Goal: Information Seeking & Learning: Learn about a topic

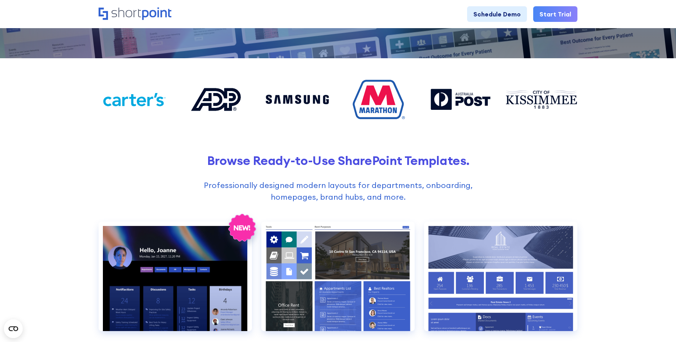
scroll to position [266, 0]
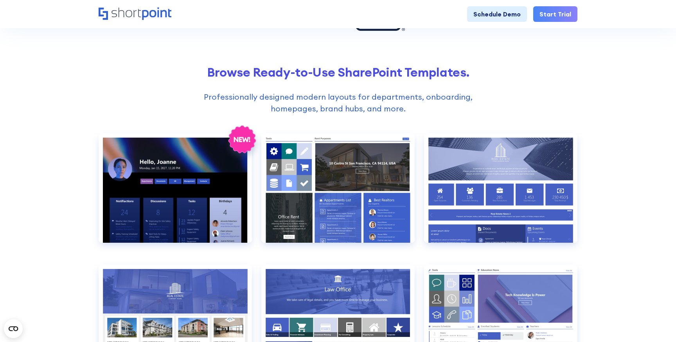
click at [368, 96] on p "Professionally designed modern layouts for departments, onboarding, homepages, …" at bounding box center [338, 102] width 307 height 23
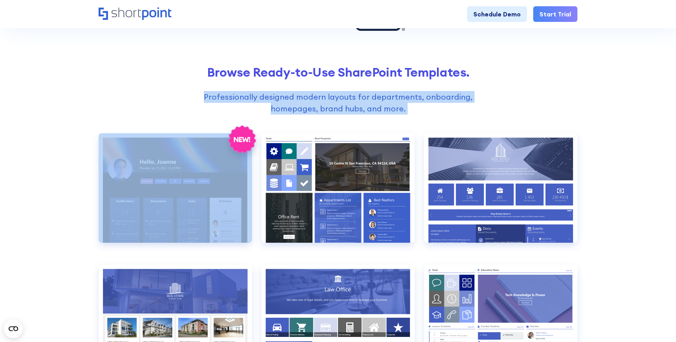
click at [368, 96] on p "Professionally designed modern layouts for departments, onboarding, homepages, …" at bounding box center [338, 102] width 307 height 23
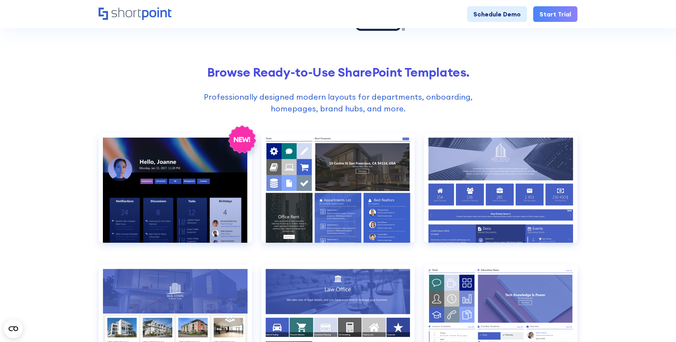
click at [372, 108] on p "Professionally designed modern layouts for departments, onboarding, homepages, …" at bounding box center [338, 102] width 307 height 23
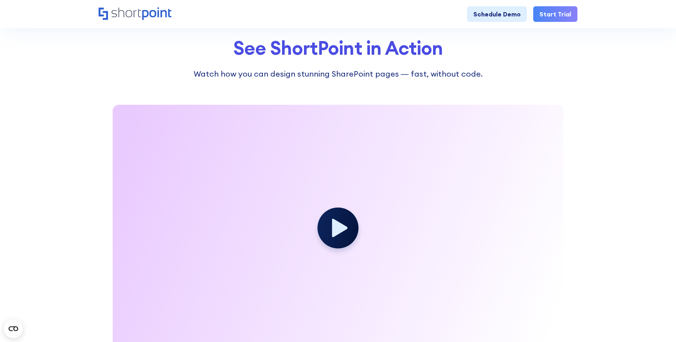
scroll to position [1077, 0]
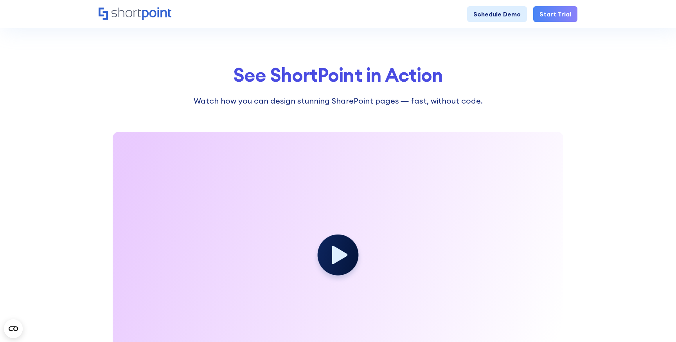
click at [349, 194] on div at bounding box center [338, 258] width 450 height 253
click at [339, 236] on circle at bounding box center [337, 254] width 45 height 45
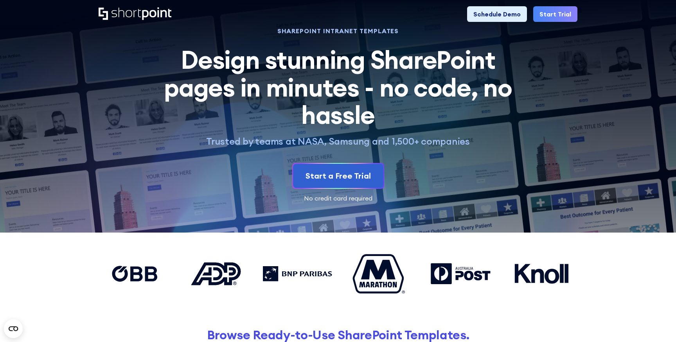
scroll to position [4, 0]
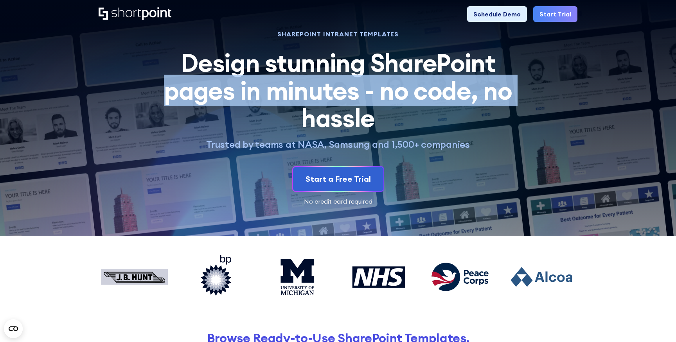
drag, startPoint x: 160, startPoint y: 86, endPoint x: 263, endPoint y: 107, distance: 104.8
click at [263, 107] on h2 "Design stunning SharePoint pages in minutes - no code, no hassle" at bounding box center [338, 90] width 366 height 82
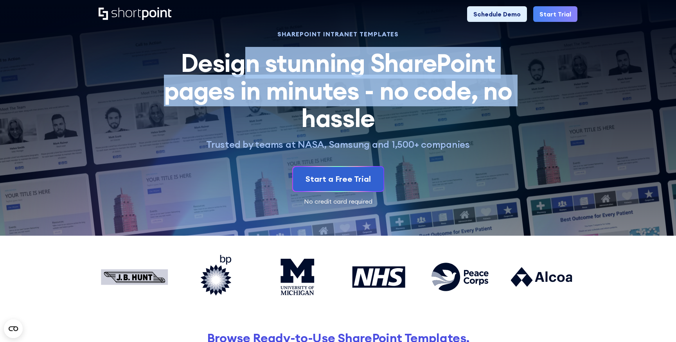
drag, startPoint x: 262, startPoint y: 118, endPoint x: 248, endPoint y: 68, distance: 52.5
click at [248, 68] on h2 "Design stunning SharePoint pages in minutes - no code, no hassle" at bounding box center [338, 90] width 366 height 82
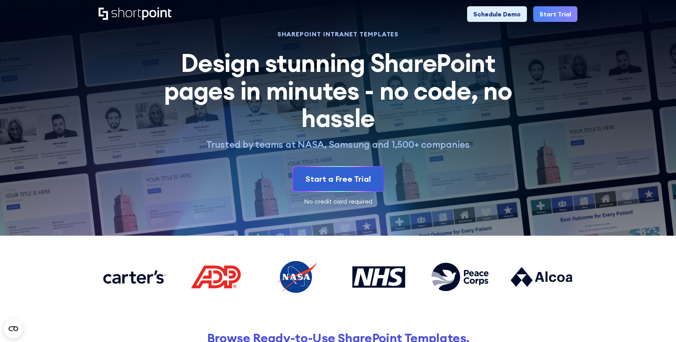
click at [301, 147] on p "Trusted by teams at NASA, Samsung and 1,500+ companies" at bounding box center [338, 144] width 366 height 12
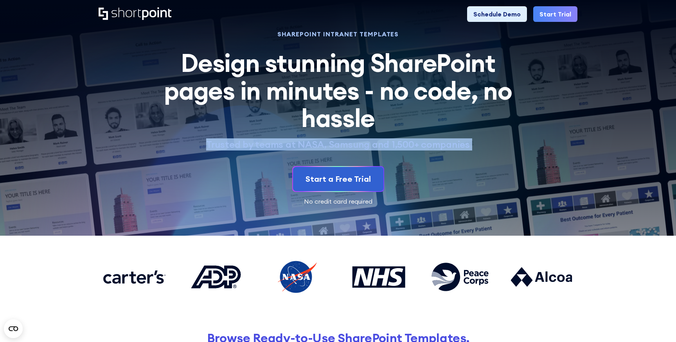
click at [301, 147] on p "Trusted by teams at NASA, Samsung and 1,500+ companies" at bounding box center [338, 144] width 366 height 12
copy div "Trusted by teams at NASA, Samsung and 1,500+ companies SHAREPOINT INTRANET TEMP…"
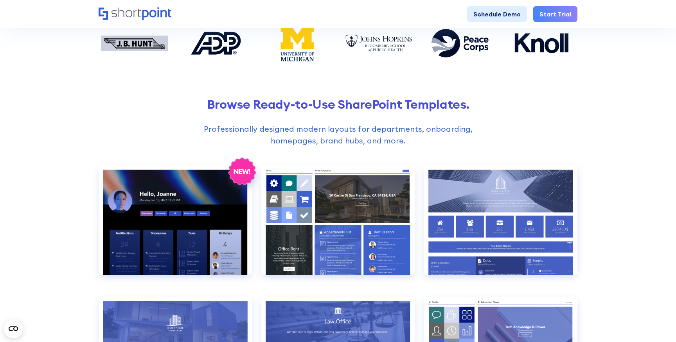
scroll to position [238, 0]
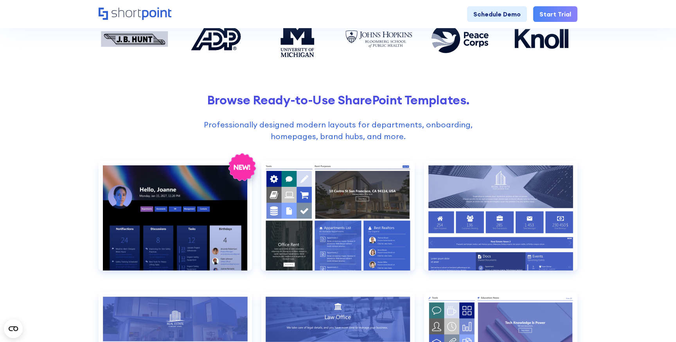
click at [293, 109] on div "Browse Ready-to-Use SharePoint Templates. Professionally designed modern layout…" at bounding box center [338, 118] width 478 height 50
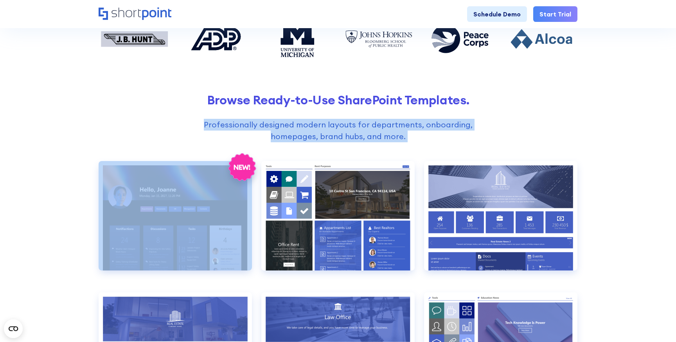
click at [293, 109] on div "Browse Ready-to-Use SharePoint Templates. Professionally designed modern layout…" at bounding box center [338, 118] width 478 height 50
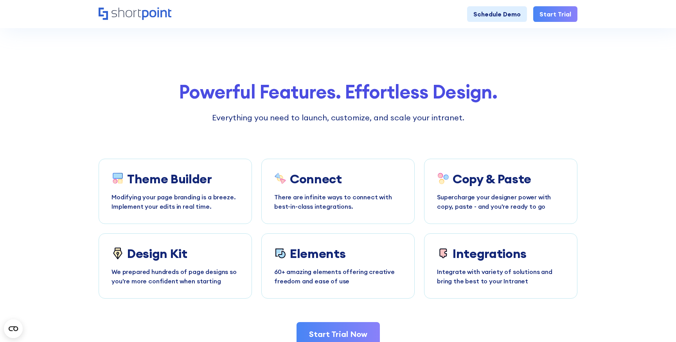
scroll to position [1480, 0]
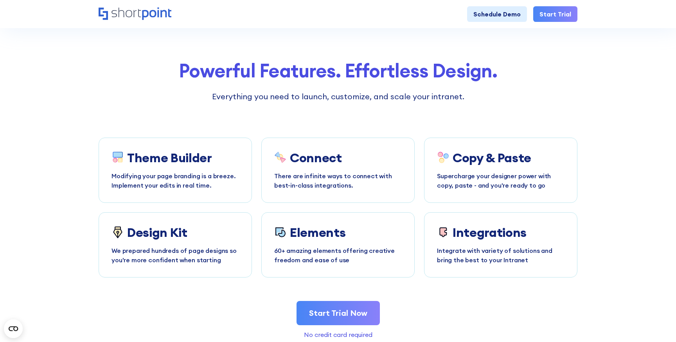
click at [64, 158] on section "Powerful Features. Effortless Design. Everything you need to launch, customize,…" at bounding box center [338, 199] width 676 height 355
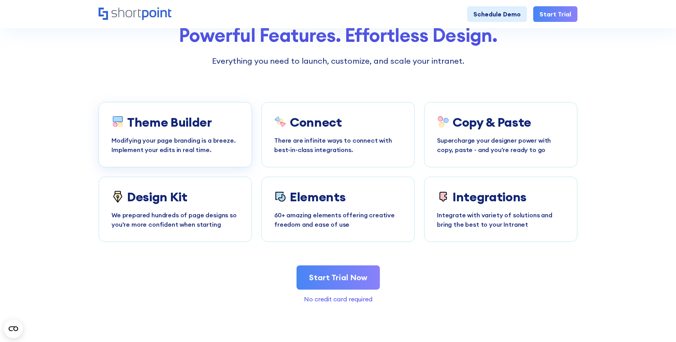
scroll to position [1518, 0]
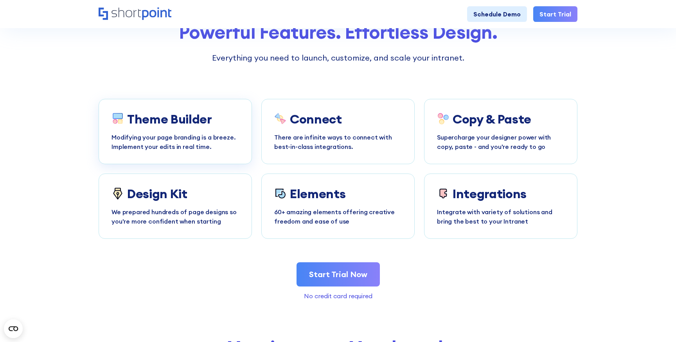
click at [184, 125] on h3 "Theme Builder" at bounding box center [169, 119] width 85 height 14
click at [322, 124] on h3 "Connect" at bounding box center [316, 119] width 52 height 14
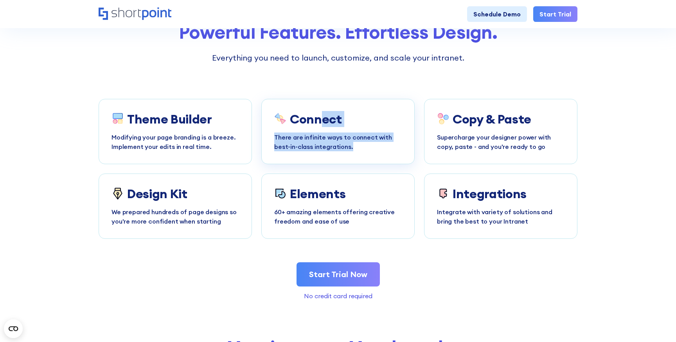
drag, startPoint x: 322, startPoint y: 124, endPoint x: 353, endPoint y: 145, distance: 37.3
click at [353, 145] on div "Connect There are infinite ways to connect with best-in-class integrations." at bounding box center [337, 131] width 127 height 39
click at [353, 145] on p "There are infinite ways to connect with best-in-class integrations." at bounding box center [337, 142] width 127 height 19
drag, startPoint x: 368, startPoint y: 146, endPoint x: 365, endPoint y: 99, distance: 47.0
click at [366, 100] on div "Connect There are infinite ways to connect with best-in-class integrations." at bounding box center [337, 131] width 153 height 65
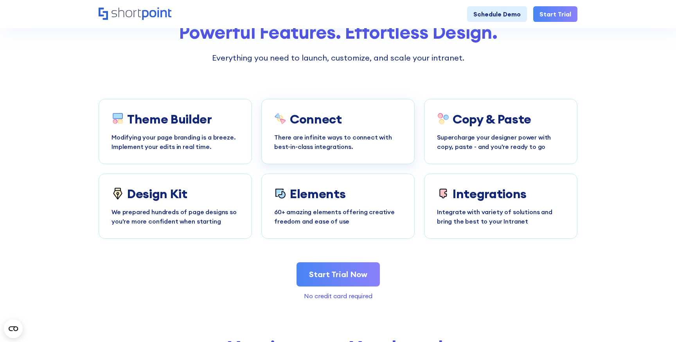
click at [365, 99] on div "Connect There are infinite ways to connect with best-in-class integrations." at bounding box center [337, 131] width 153 height 65
drag, startPoint x: 373, startPoint y: 117, endPoint x: 381, endPoint y: 151, distance: 34.9
click at [381, 151] on div "Connect There are infinite ways to connect with best-in-class integrations." at bounding box center [337, 131] width 153 height 65
click at [494, 128] on div "Copy & Paste Supercharge your designer power with copy, paste - and you're read…" at bounding box center [500, 131] width 127 height 39
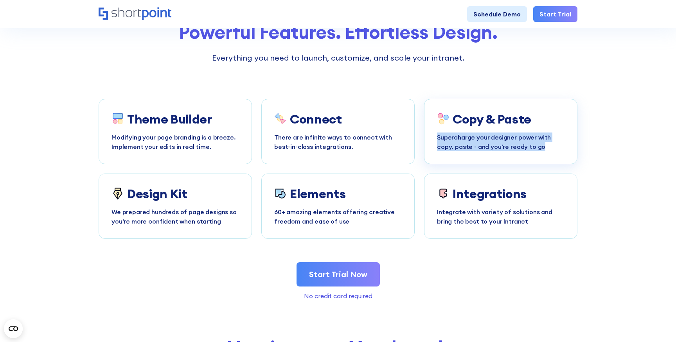
drag, startPoint x: 505, startPoint y: 130, endPoint x: 518, endPoint y: 150, distance: 24.0
click at [518, 151] on div "Copy & Paste Supercharge your designer power with copy, paste - and you're read…" at bounding box center [500, 131] width 153 height 65
click at [518, 150] on p "Supercharge your designer power with copy, paste - and you're ready to go" at bounding box center [500, 142] width 127 height 19
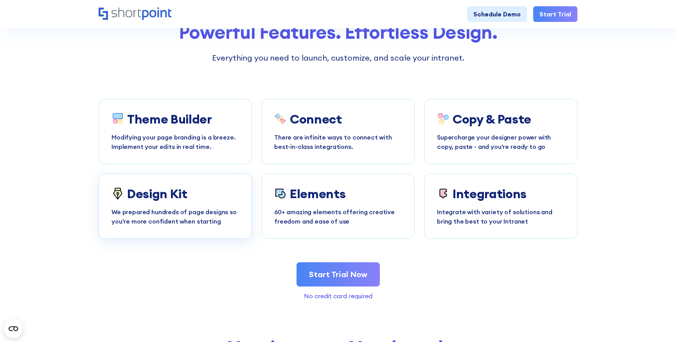
click at [132, 216] on p "We prepared hundreds of page designs so you're more confident when starting" at bounding box center [174, 216] width 127 height 19
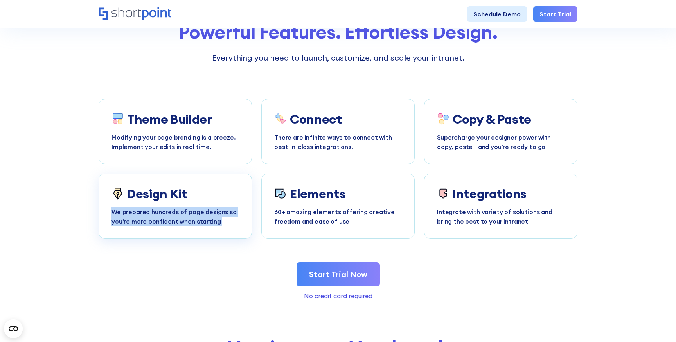
click at [132, 216] on p "We prepared hundreds of page designs so you're more confident when starting" at bounding box center [174, 216] width 127 height 19
click at [145, 223] on p "We prepared hundreds of page designs so you're more confident when starting" at bounding box center [174, 216] width 127 height 19
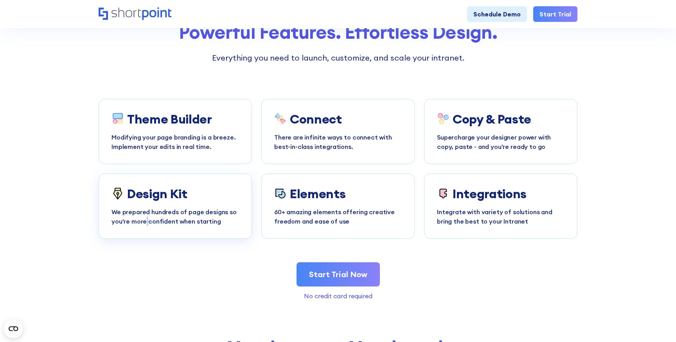
click at [145, 223] on p "We prepared hundreds of page designs so you're more confident when starting" at bounding box center [174, 216] width 127 height 19
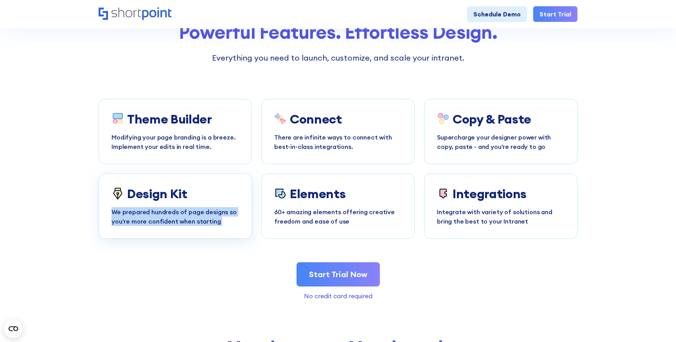
click at [145, 223] on p "We prepared hundreds of page designs so you're more confident when starting" at bounding box center [174, 216] width 127 height 19
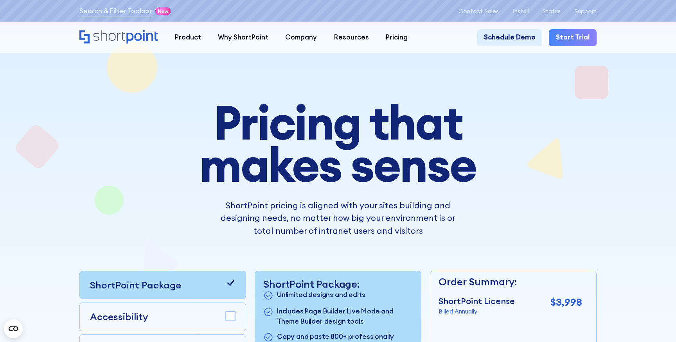
click at [153, 140] on h1 "Pricing that makes sense" at bounding box center [338, 143] width 380 height 84
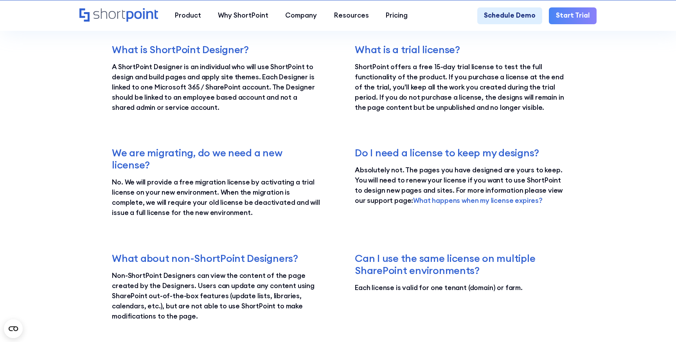
scroll to position [1339, 0]
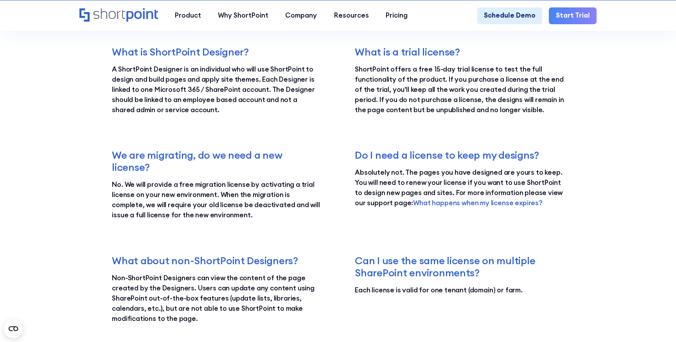
click at [445, 174] on p "Absolutely not. The pages you have designed are yours to keep. You will need to…" at bounding box center [459, 188] width 209 height 41
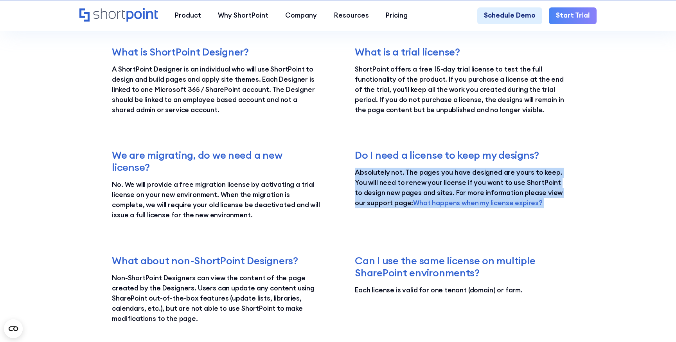
click at [445, 174] on p "Absolutely not. The pages you have designed are yours to keep. You will need to…" at bounding box center [459, 188] width 209 height 41
click at [412, 176] on p "Absolutely not. The pages you have designed are yours to keep. You will need to…" at bounding box center [459, 188] width 209 height 41
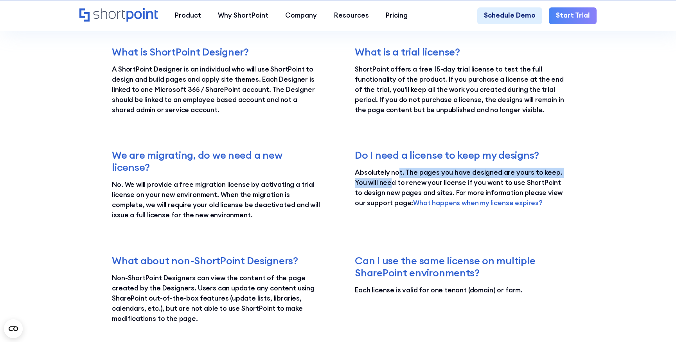
drag, startPoint x: 396, startPoint y: 176, endPoint x: 392, endPoint y: 184, distance: 8.2
click at [392, 184] on p "Absolutely not. The pages you have designed are yours to keep. You will need to…" at bounding box center [459, 188] width 209 height 41
click at [392, 183] on p "Absolutely not. The pages you have designed are yours to keep. You will need to…" at bounding box center [459, 188] width 209 height 41
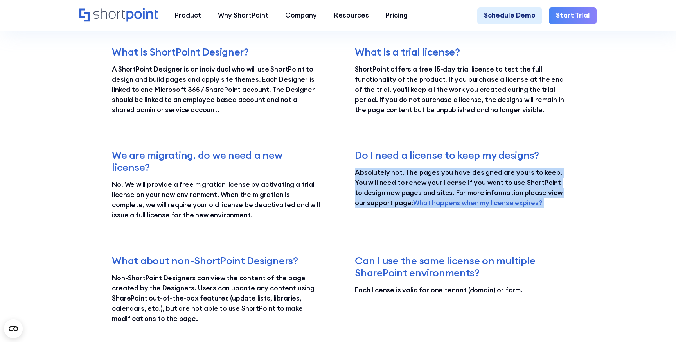
click at [392, 183] on p "Absolutely not. The pages you have designed are yours to keep. You will need to…" at bounding box center [459, 188] width 209 height 41
click at [390, 186] on p "Absolutely not. The pages you have designed are yours to keep. You will need to…" at bounding box center [459, 188] width 209 height 41
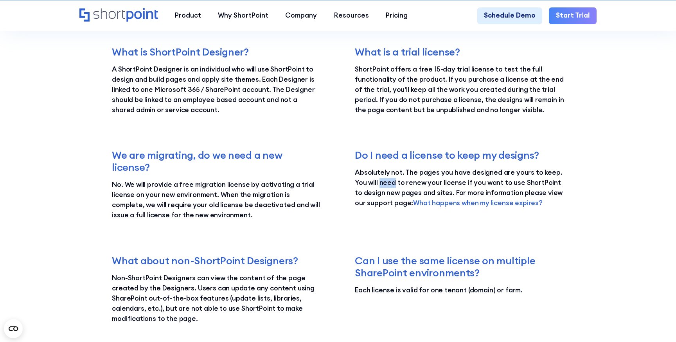
click at [390, 186] on p "Absolutely not. The pages you have designed are yours to keep. You will need to…" at bounding box center [459, 188] width 209 height 41
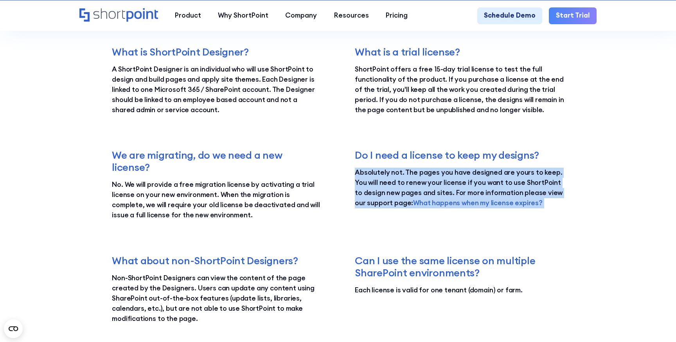
click at [390, 186] on p "Absolutely not. The pages you have designed are yours to keep. You will need to…" at bounding box center [459, 188] width 209 height 41
click at [378, 165] on div "Do I need a license to keep my designs? Absolutely not. The pages you have desi…" at bounding box center [459, 185] width 209 height 72
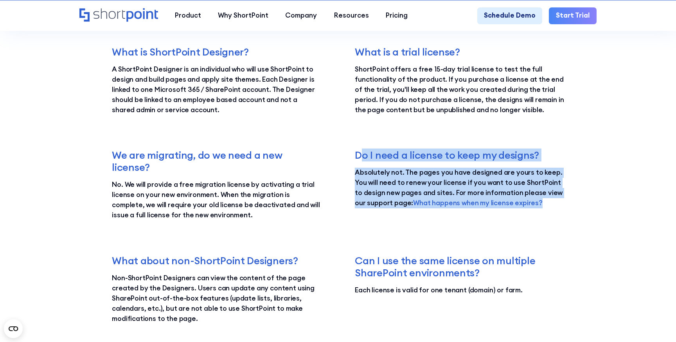
drag, startPoint x: 358, startPoint y: 154, endPoint x: 548, endPoint y: 201, distance: 195.6
click at [548, 202] on div "Do I need a license to keep my designs? Absolutely not. The pages you have desi…" at bounding box center [459, 185] width 209 height 72
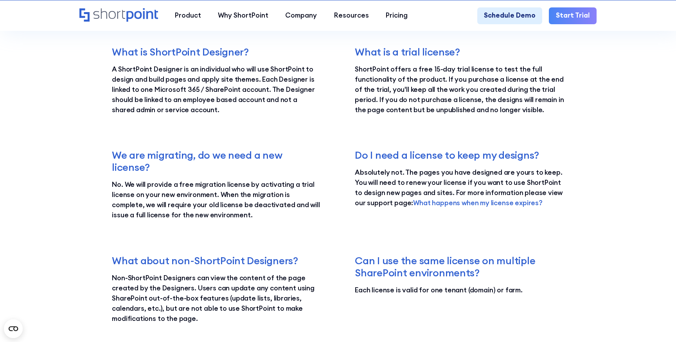
click at [548, 201] on p "Absolutely not. The pages you have designed are yours to keep. You will need to…" at bounding box center [459, 188] width 209 height 41
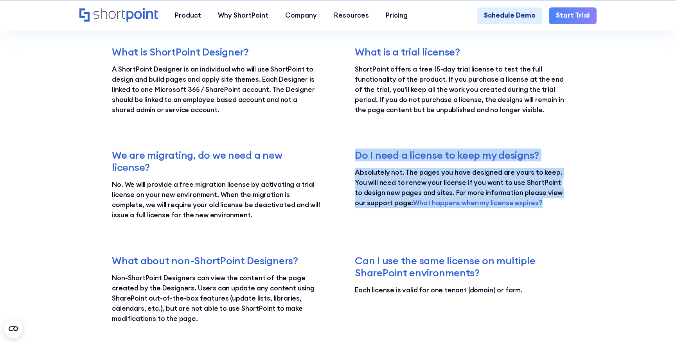
drag, startPoint x: 541, startPoint y: 202, endPoint x: 357, endPoint y: 156, distance: 189.2
click at [357, 156] on div "Do I need a license to keep my designs? Absolutely not. The pages you have desi…" at bounding box center [459, 185] width 209 height 72
copy div "Do I need a license to keep my designs? Absolutely not. The pages you have desi…"
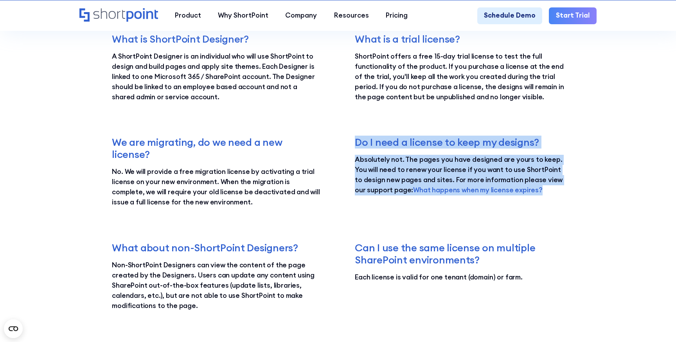
scroll to position [1358, 0]
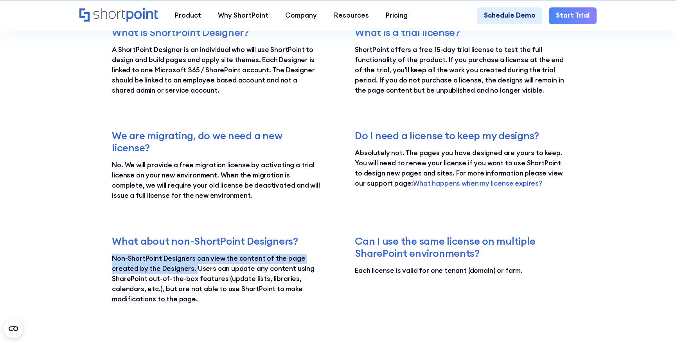
drag, startPoint x: 177, startPoint y: 251, endPoint x: 195, endPoint y: 270, distance: 26.0
click at [195, 270] on div "What about non-ShortPoint Designers? Non-ShortPoint Designers can view the cont…" at bounding box center [216, 270] width 209 height 70
click at [195, 270] on p "Non-ShortPoint Designers can view the content of the page created by the Design…" at bounding box center [216, 279] width 209 height 51
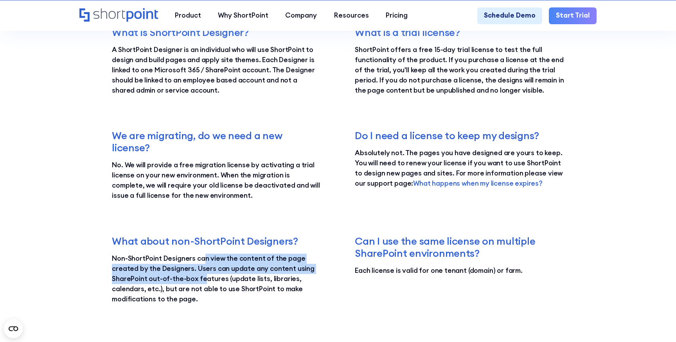
drag, startPoint x: 203, startPoint y: 280, endPoint x: 202, endPoint y: 261, distance: 18.8
click at [202, 261] on p "Non-ShortPoint Designers can view the content of the page created by the Design…" at bounding box center [216, 279] width 209 height 51
drag, startPoint x: 206, startPoint y: 261, endPoint x: 210, endPoint y: 273, distance: 12.6
click at [210, 274] on p "Non-ShortPoint Designers can view the content of the page created by the Design…" at bounding box center [216, 279] width 209 height 51
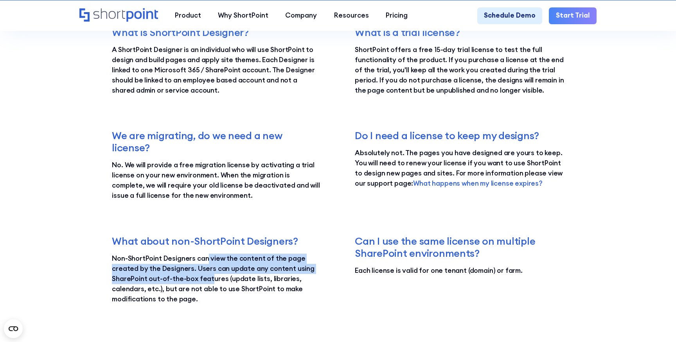
click at [210, 273] on p "Non-ShortPoint Designers can view the content of the page created by the Design…" at bounding box center [216, 279] width 209 height 51
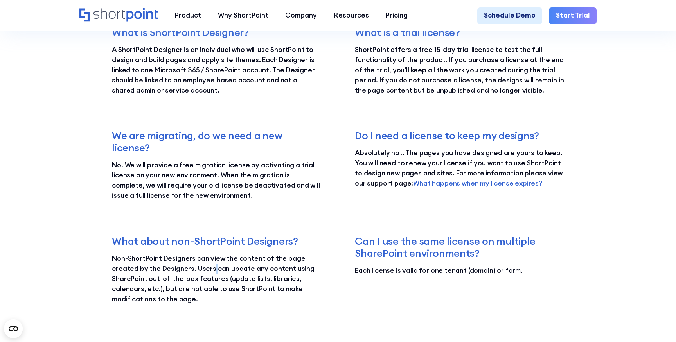
click at [210, 273] on p "Non-ShortPoint Designers can view the content of the page created by the Design…" at bounding box center [216, 279] width 209 height 51
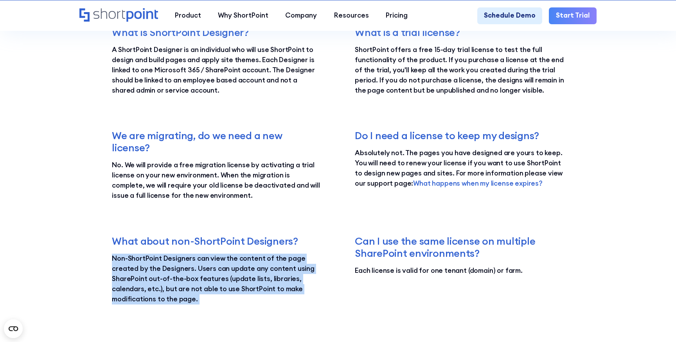
click at [210, 273] on p "Non-ShortPoint Designers can view the content of the page created by the Design…" at bounding box center [216, 279] width 209 height 51
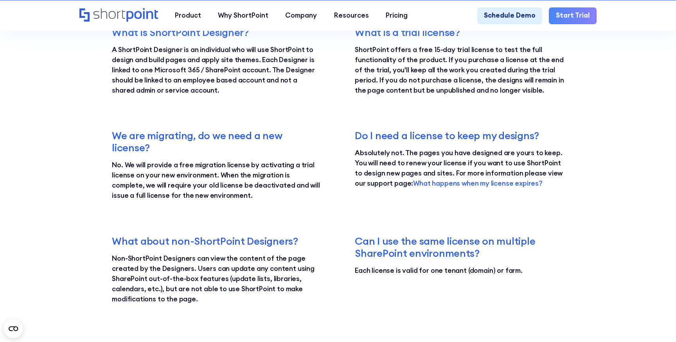
click at [214, 280] on p "Non-ShortPoint Designers can view the content of the page created by the Design…" at bounding box center [216, 279] width 209 height 51
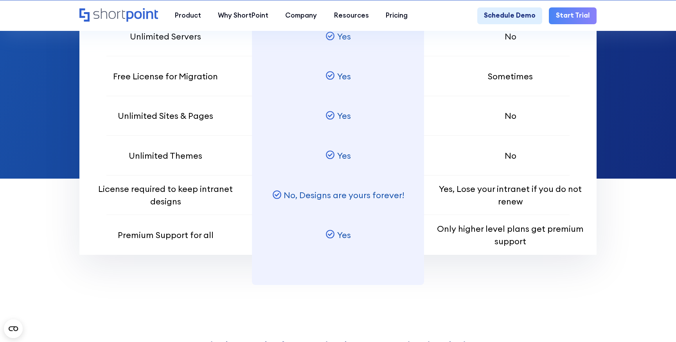
scroll to position [769, 0]
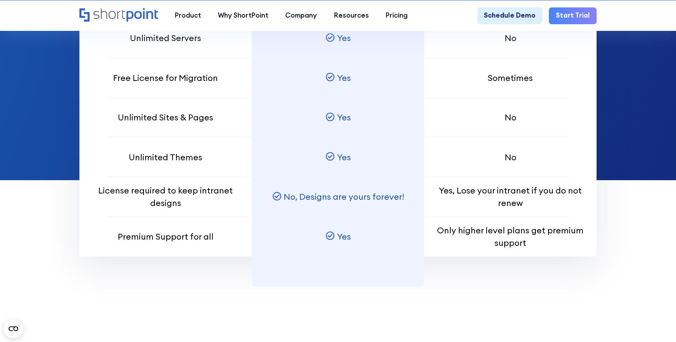
click at [199, 191] on p "License required to keep intranet designs" at bounding box center [165, 196] width 147 height 25
click at [308, 197] on span ", Designs are yours forever!" at bounding box center [349, 196] width 109 height 11
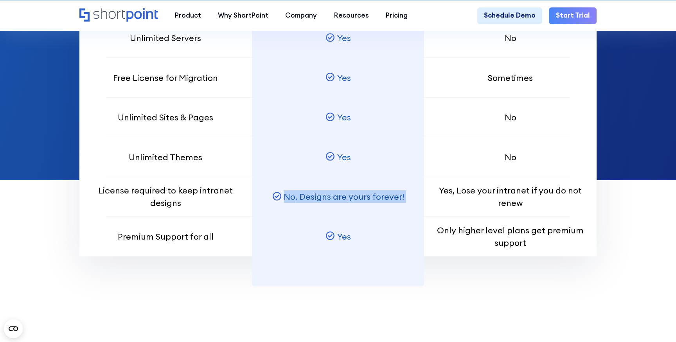
click at [308, 197] on span ", Designs are yours forever!" at bounding box center [349, 196] width 109 height 11
click at [308, 234] on div "Yes" at bounding box center [338, 237] width 172 height 40
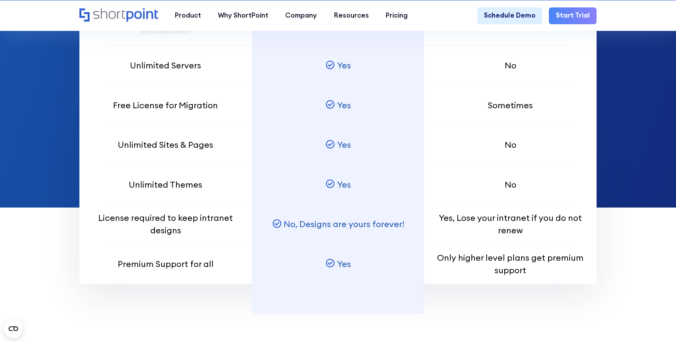
scroll to position [737, 0]
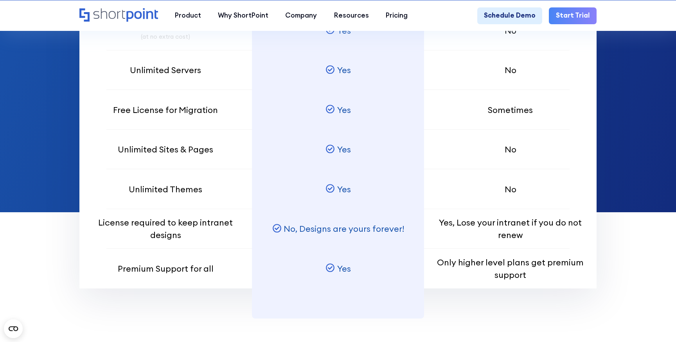
click at [208, 266] on p "Premium Support for all" at bounding box center [166, 268] width 96 height 13
click at [332, 271] on circle at bounding box center [329, 267] width 7 height 7
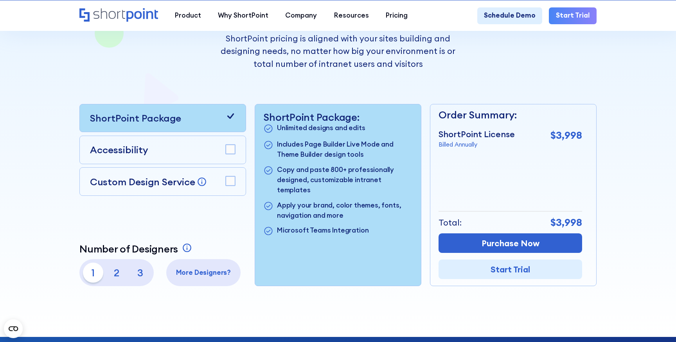
scroll to position [178, 0]
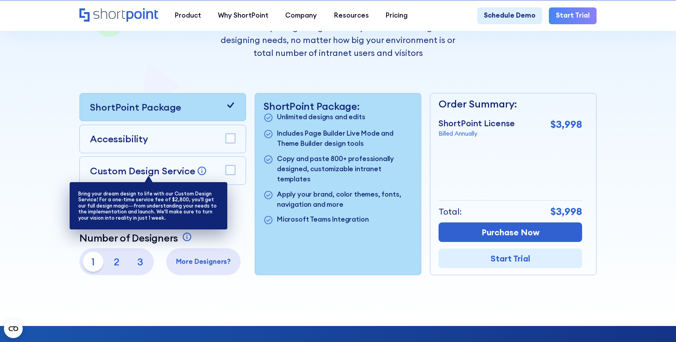
click at [204, 166] on icon at bounding box center [202, 171] width 10 height 10
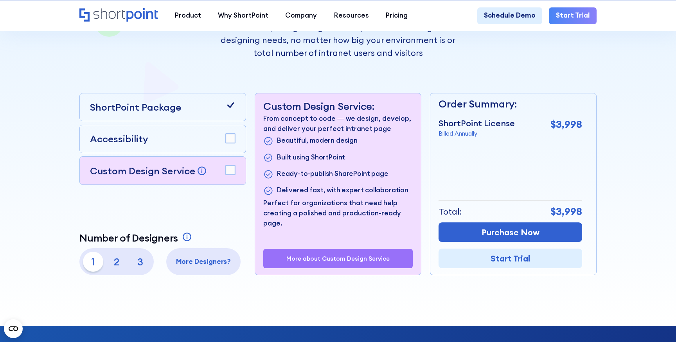
click at [310, 252] on div "More about Custom Design Service" at bounding box center [337, 258] width 149 height 19
click at [310, 256] on p "More about Custom Design Service" at bounding box center [337, 258] width 103 height 7
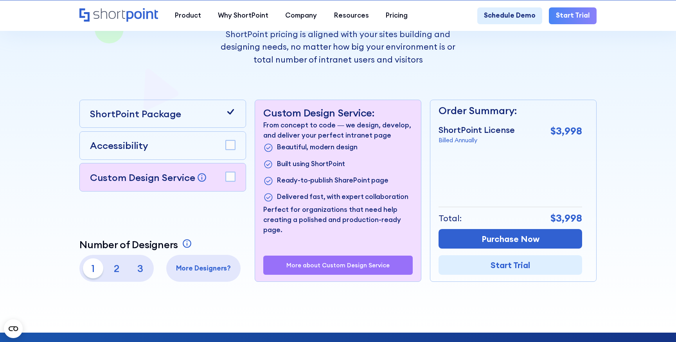
scroll to position [172, 0]
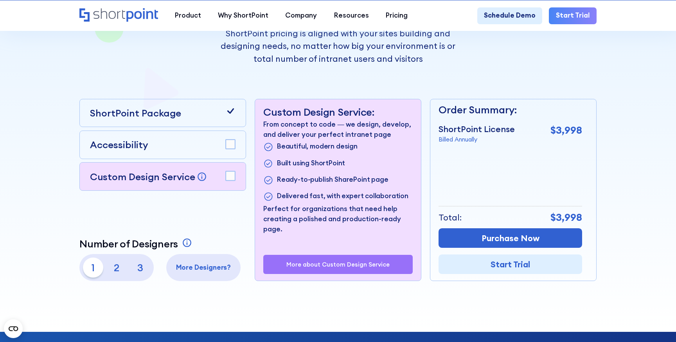
click at [233, 173] on rect at bounding box center [230, 175] width 9 height 9
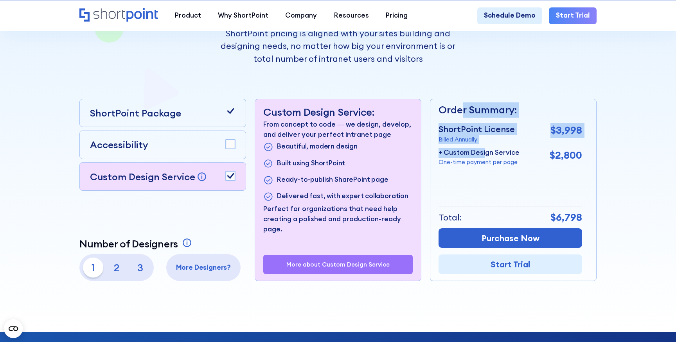
drag, startPoint x: 464, startPoint y: 116, endPoint x: 484, endPoint y: 151, distance: 39.4
click at [484, 151] on div "Order Summary: ShortPoint License Billed Annually $3,998 + Custom Design Servic…" at bounding box center [509, 134] width 143 height 64
click at [484, 151] on p "+ Custom Design Service" at bounding box center [478, 153] width 81 height 10
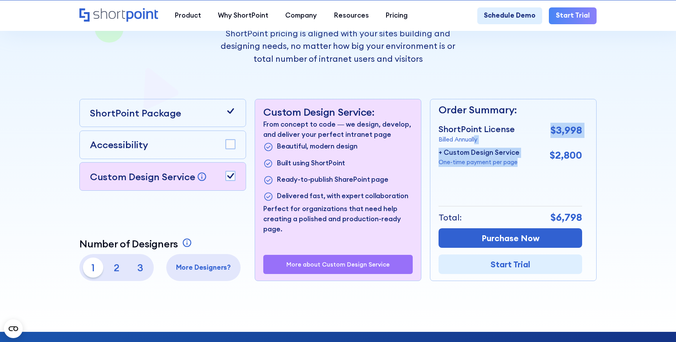
drag, startPoint x: 486, startPoint y: 168, endPoint x: 475, endPoint y: 140, distance: 30.6
click at [475, 140] on div "Order Summary: ShortPoint License Billed Annually $3,998 + Custom Design Servic…" at bounding box center [509, 190] width 143 height 182
click at [475, 140] on p "Billed Annually" at bounding box center [476, 139] width 76 height 9
drag, startPoint x: 484, startPoint y: 164, endPoint x: 482, endPoint y: 136, distance: 28.2
click at [482, 136] on div "ShortPoint License Billed Annually $3,998 + Custom Design Service One-time paym…" at bounding box center [509, 145] width 143 height 44
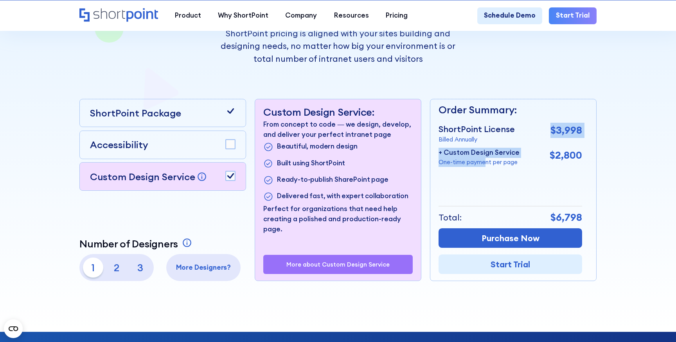
click at [482, 136] on p "Billed Annually" at bounding box center [476, 139] width 76 height 9
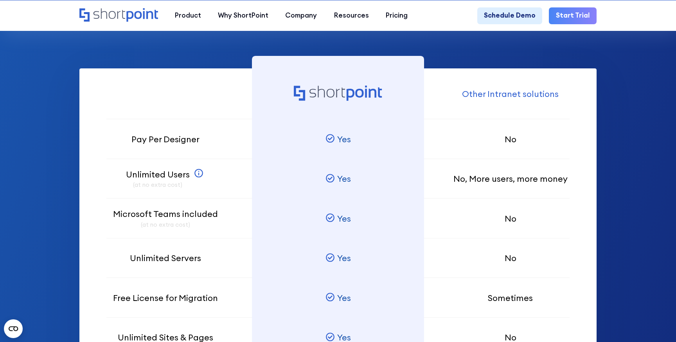
scroll to position [555, 0]
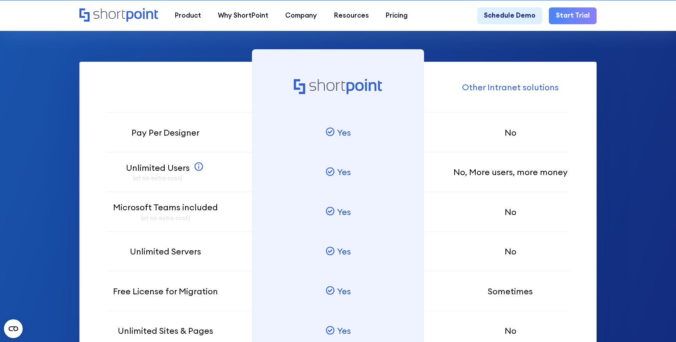
click at [192, 128] on p "Pay Per Designer" at bounding box center [165, 132] width 68 height 13
click at [226, 137] on div "Pay Per Designer" at bounding box center [165, 133] width 172 height 40
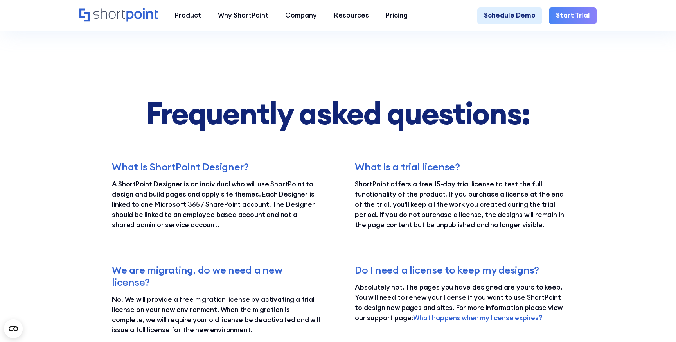
scroll to position [1223, 0]
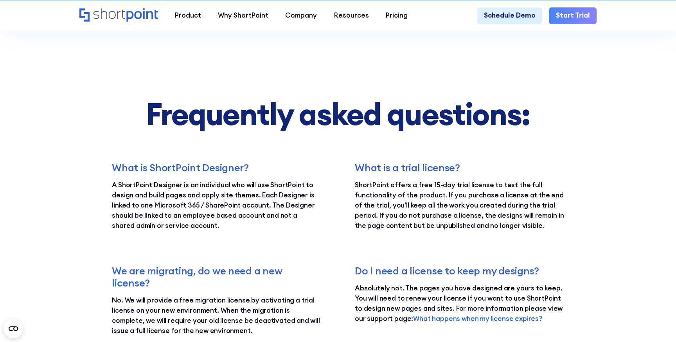
drag, startPoint x: 224, startPoint y: 163, endPoint x: 232, endPoint y: 222, distance: 59.5
click at [232, 222] on div "What is ShortPoint Designer? A ShortPoint Designer is an individual who will us…" at bounding box center [216, 196] width 209 height 70
click at [232, 222] on p "A ShortPoint Designer is an individual who will use ShortPoint to design and bu…" at bounding box center [216, 205] width 209 height 51
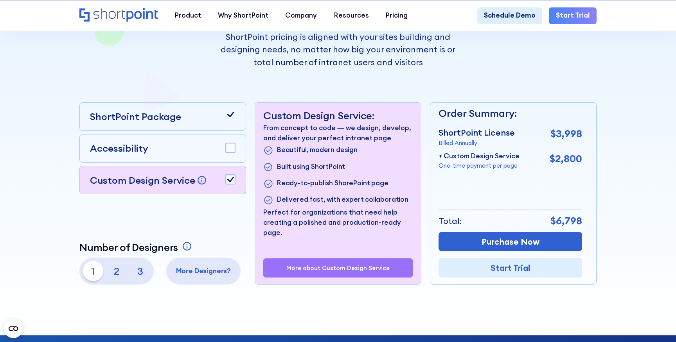
scroll to position [170, 0]
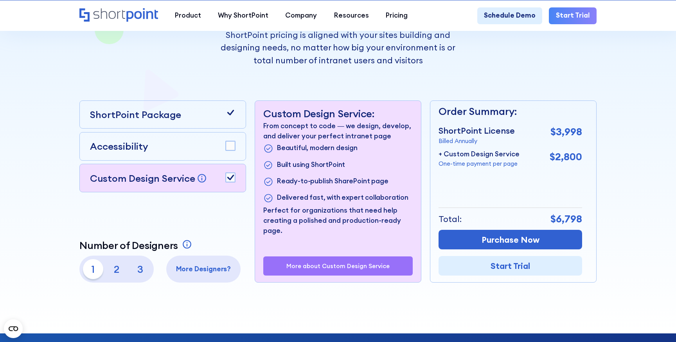
click at [121, 265] on p "2" at bounding box center [116, 269] width 20 height 20
click at [143, 269] on p "3" at bounding box center [140, 269] width 20 height 20
click at [89, 269] on p "1" at bounding box center [93, 269] width 20 height 20
click at [230, 179] on icon at bounding box center [230, 177] width 7 height 5
click at [172, 111] on p "ShortPoint Package" at bounding box center [135, 115] width 91 height 14
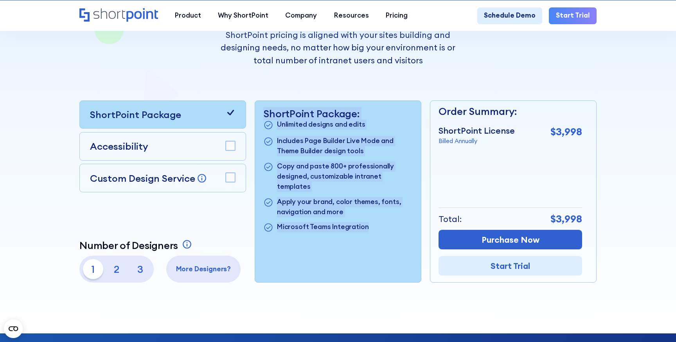
drag, startPoint x: 378, startPoint y: 220, endPoint x: 254, endPoint y: 115, distance: 162.2
click at [255, 115] on div "ShortPoint Package: Unlimited designs and edits Includes Page Builder Live Mode…" at bounding box center [338, 192] width 166 height 182
copy div "ShortPoint Package: Unlimited designs and edits Includes Page Builder Live Mode…"
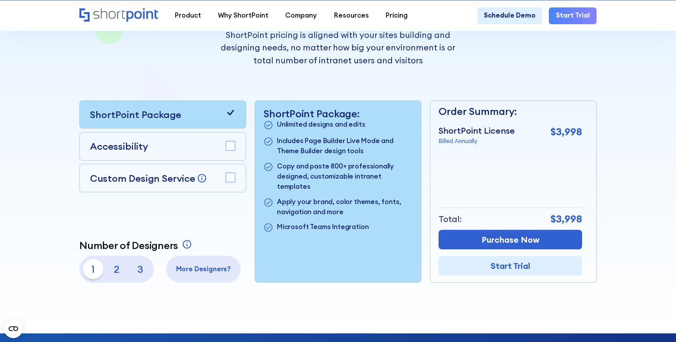
click at [116, 271] on p "2" at bounding box center [116, 269] width 20 height 20
click at [140, 264] on p "3" at bounding box center [140, 269] width 20 height 20
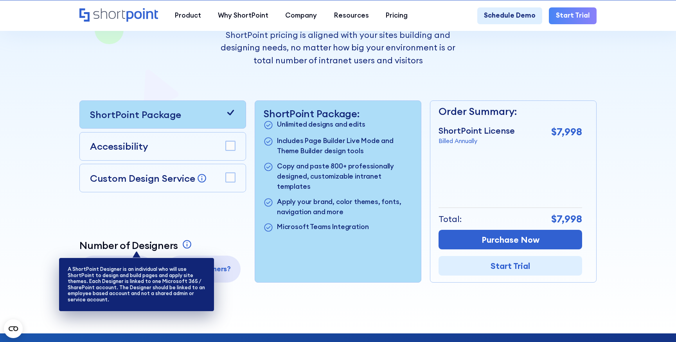
click at [188, 243] on icon at bounding box center [187, 244] width 10 height 10
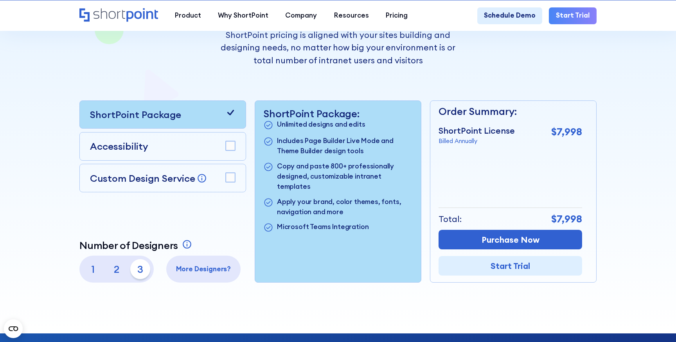
click at [55, 138] on div at bounding box center [338, 89] width 608 height 487
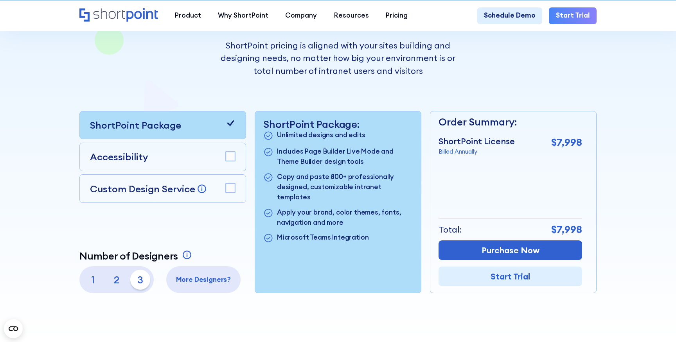
scroll to position [171, 0]
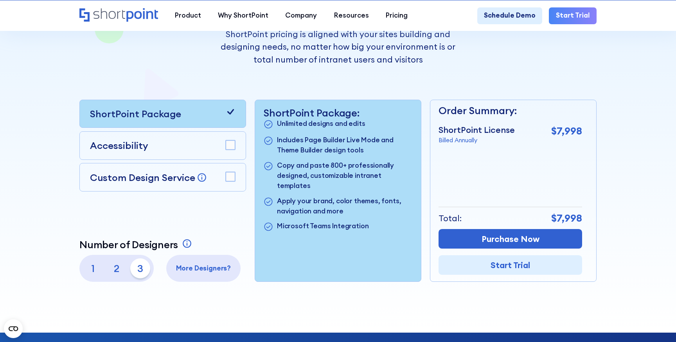
click at [232, 111] on icon at bounding box center [230, 111] width 7 height 5
click at [232, 174] on rect at bounding box center [230, 176] width 9 height 9
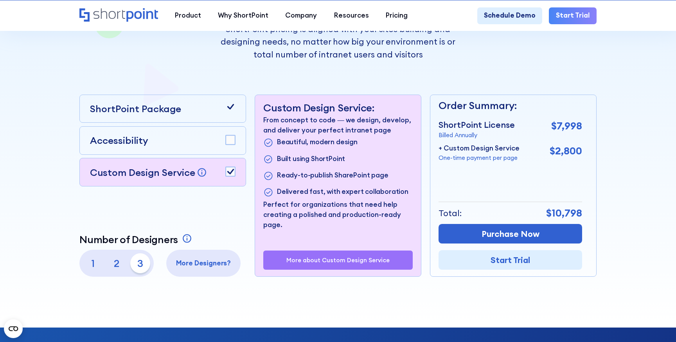
scroll to position [176, 0]
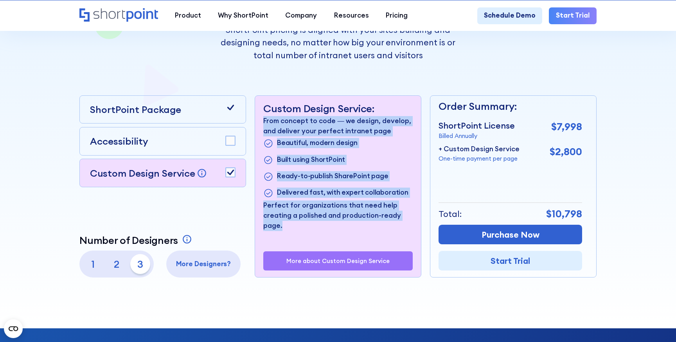
drag, startPoint x: 328, startPoint y: 223, endPoint x: 262, endPoint y: 124, distance: 118.4
click at [262, 124] on div "Custom Design Service: From concept to code — we design, develop, and deliver y…" at bounding box center [338, 187] width 166 height 182
copy div "From concept to code — we design, develop, and deliver your perfect intranet pa…"
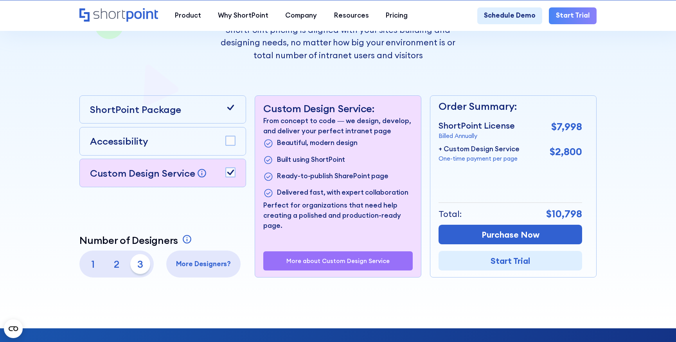
click at [116, 263] on p "2" at bounding box center [116, 264] width 20 height 20
click at [102, 264] on p "1" at bounding box center [93, 264] width 20 height 20
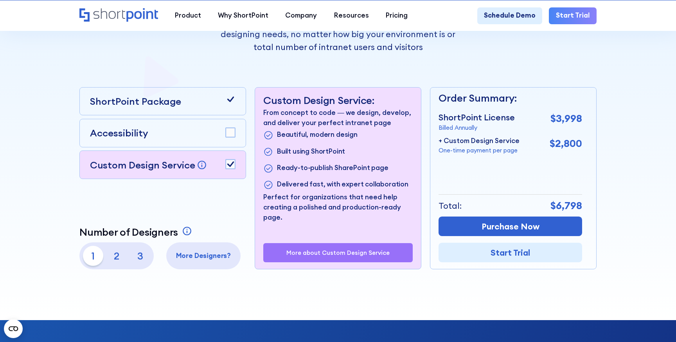
scroll to position [183, 0]
click at [230, 161] on rect at bounding box center [230, 164] width 9 height 9
click at [230, 133] on rect at bounding box center [230, 132] width 9 height 9
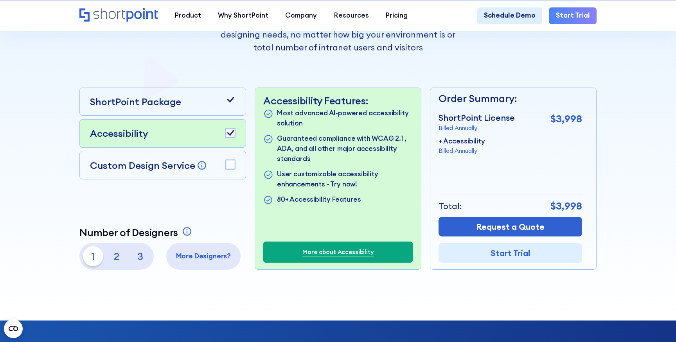
click at [231, 101] on icon at bounding box center [230, 100] width 10 height 10
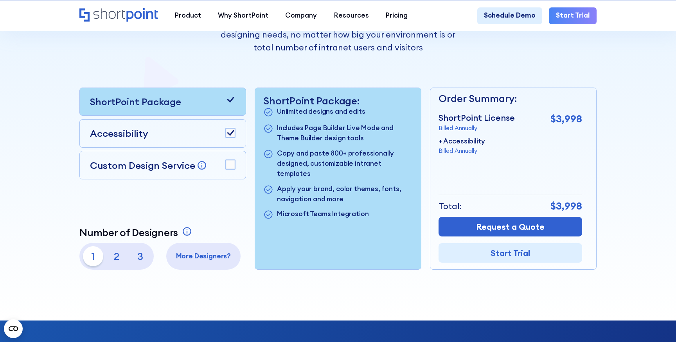
click at [231, 103] on icon at bounding box center [230, 100] width 10 height 10
click at [194, 133] on div "Accessibility" at bounding box center [162, 133] width 145 height 14
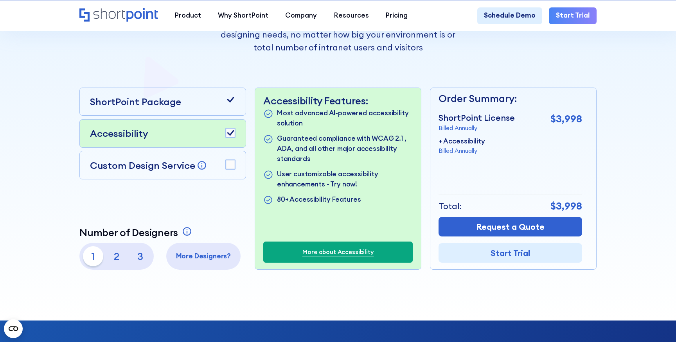
click at [230, 133] on rect at bounding box center [230, 132] width 9 height 9
drag, startPoint x: 364, startPoint y: 114, endPoint x: 364, endPoint y: 130, distance: 16.0
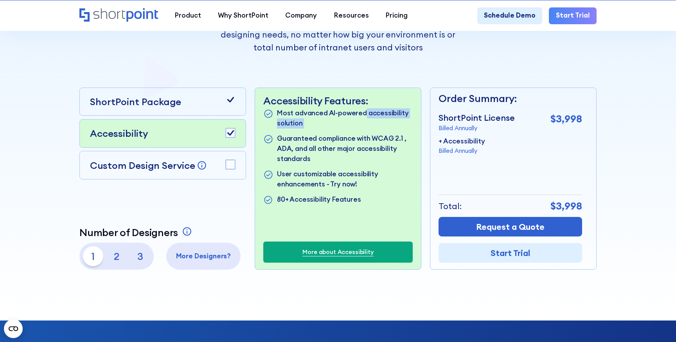
click at [364, 130] on ul "Most advanced AI-powered accessibility solution Guaranteed compliance with WCAG…" at bounding box center [337, 157] width 149 height 98
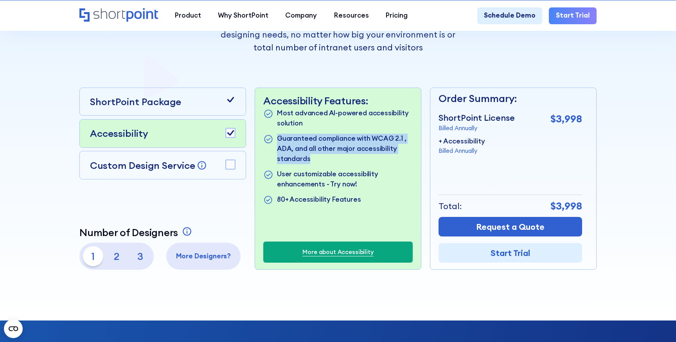
drag, startPoint x: 364, startPoint y: 133, endPoint x: 364, endPoint y: 155, distance: 22.7
click at [364, 156] on ul "Most advanced AI-powered accessibility solution Guaranteed compliance with WCAG…" at bounding box center [337, 157] width 149 height 98
click at [363, 155] on p "Guaranteed compliance with WCAG 2.1 , ADA, and all other major accessibility st…" at bounding box center [345, 149] width 136 height 30
drag, startPoint x: 367, startPoint y: 155, endPoint x: 365, endPoint y: 116, distance: 38.8
click at [365, 131] on ul "Most advanced AI-powered accessibility solution Guaranteed compliance with WCAG…" at bounding box center [337, 157] width 149 height 98
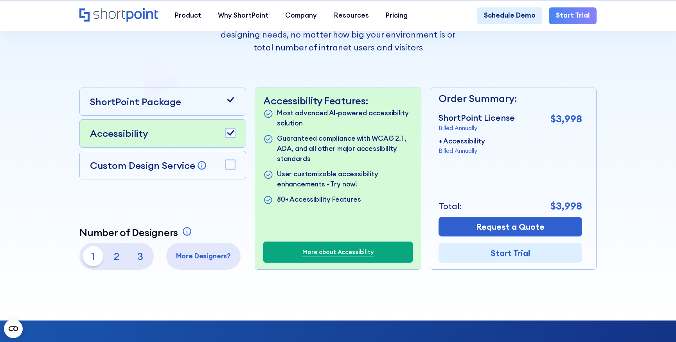
click at [365, 117] on p "Most advanced AI-powered accessibility solution" at bounding box center [345, 118] width 136 height 20
drag, startPoint x: 341, startPoint y: 175, endPoint x: 346, endPoint y: 191, distance: 16.6
click at [346, 191] on ul "Most advanced AI-powered accessibility solution Guaranteed compliance with WCAG…" at bounding box center [337, 157] width 149 height 98
click at [346, 190] on ul "Most advanced AI-powered accessibility solution Guaranteed compliance with WCAG…" at bounding box center [337, 157] width 149 height 98
click at [340, 250] on link "More about Accessibility" at bounding box center [337, 252] width 71 height 9
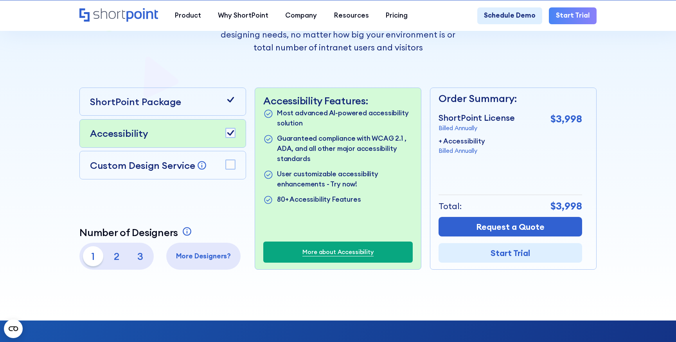
click at [120, 258] on p "2" at bounding box center [116, 256] width 20 height 20
click at [97, 254] on p "1" at bounding box center [93, 256] width 20 height 20
click at [471, 140] on p "+ Accessibility" at bounding box center [461, 141] width 47 height 10
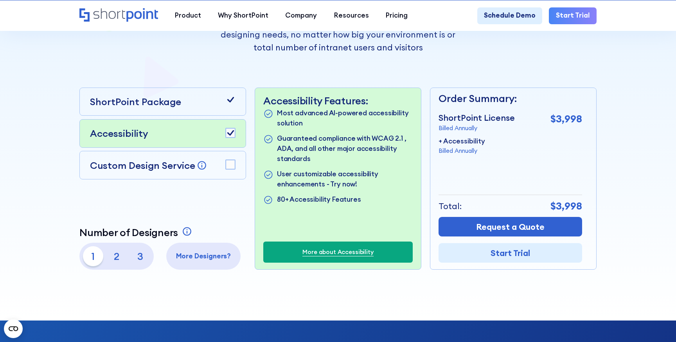
click at [232, 134] on rect at bounding box center [230, 132] width 9 height 9
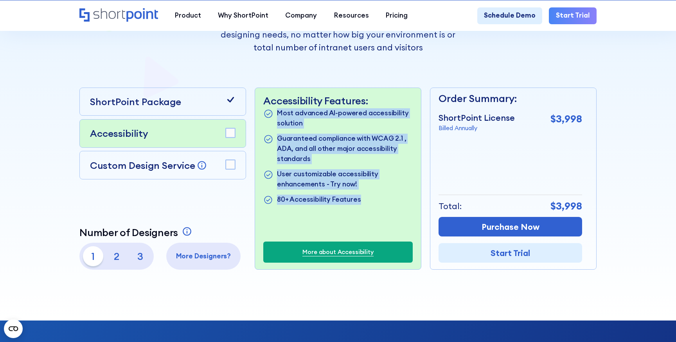
drag, startPoint x: 372, startPoint y: 199, endPoint x: 267, endPoint y: 118, distance: 132.7
click at [267, 118] on ul "Most advanced AI-powered accessibility solution Guaranteed compliance with WCAG…" at bounding box center [337, 157] width 149 height 98
copy ul "Most advanced AI-powered accessibility solution Guaranteed compliance with WCAG…"
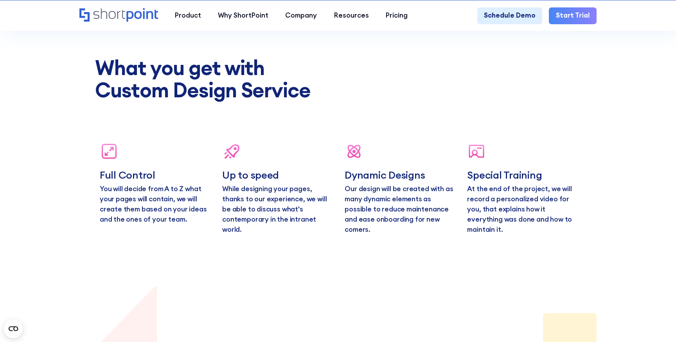
scroll to position [2973, 0]
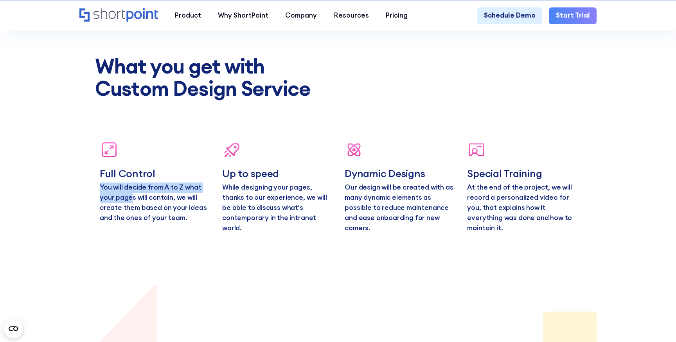
drag, startPoint x: 120, startPoint y: 179, endPoint x: 131, endPoint y: 202, distance: 25.4
click at [131, 202] on div "Full Control You will decide from A to Z what your pages will contain, we will …" at bounding box center [154, 195] width 109 height 56
click at [131, 201] on p "You will decide from A to Z what your pages will contain, we will create them b…" at bounding box center [154, 203] width 109 height 41
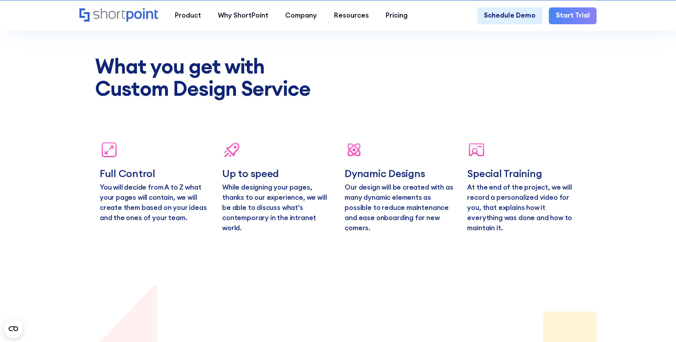
click at [135, 207] on p "You will decide from A to Z what your pages will contain, we will create them b…" at bounding box center [154, 203] width 109 height 41
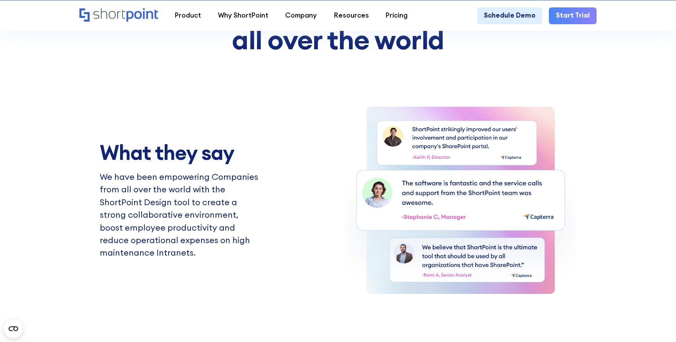
scroll to position [0, 0]
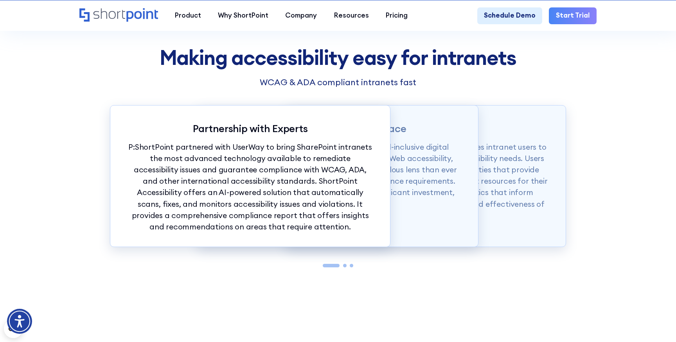
scroll to position [1179, 0]
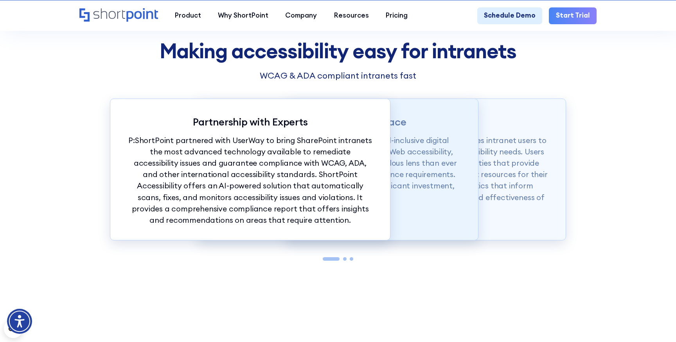
click at [427, 156] on p "P: Intranets are critical components of an all-inclusive digital workplace and …" at bounding box center [338, 169] width 246 height 68
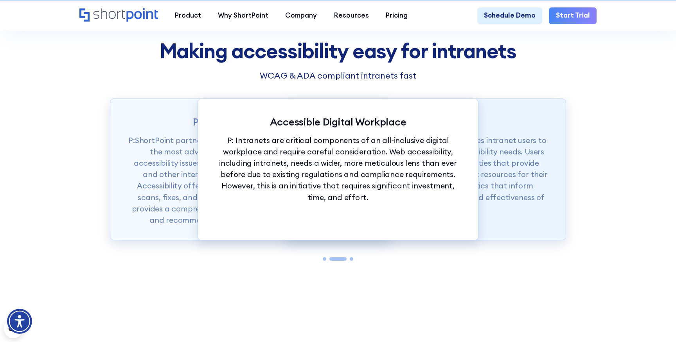
click at [502, 156] on p "P: The solution comes with a widget that engages intranet users to customize si…" at bounding box center [426, 175] width 246 height 80
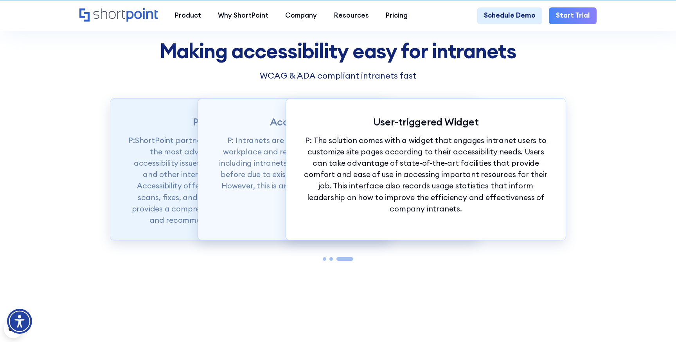
click at [178, 146] on p "P:ShortPoint partnered with UserWay to bring SharePoint intranets the most adva…" at bounding box center [250, 180] width 246 height 91
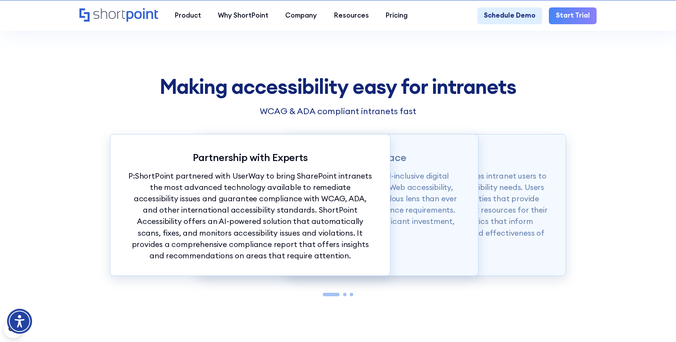
scroll to position [1132, 0]
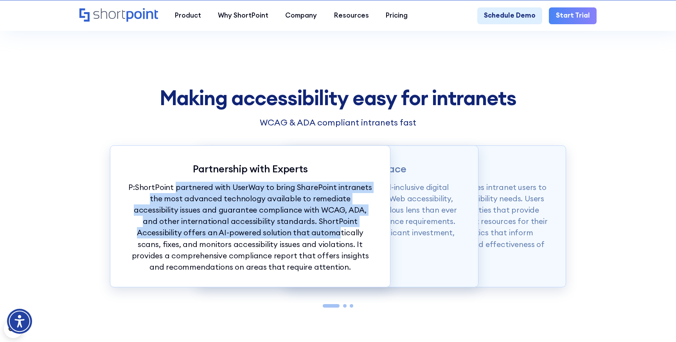
drag, startPoint x: 174, startPoint y: 186, endPoint x: 208, endPoint y: 231, distance: 56.7
click at [208, 233] on p "P:ShortPoint partnered with UserWay to bring SharePoint intranets the most adva…" at bounding box center [250, 227] width 246 height 91
click at [208, 231] on p "P:ShortPoint partnered with UserWay to bring SharePoint intranets the most adva…" at bounding box center [250, 227] width 246 height 91
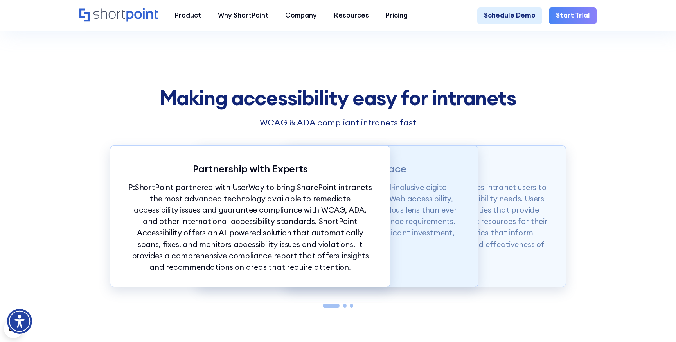
click at [435, 199] on p "P: Intranets are critical components of an all-inclusive digital workplace and …" at bounding box center [338, 216] width 246 height 68
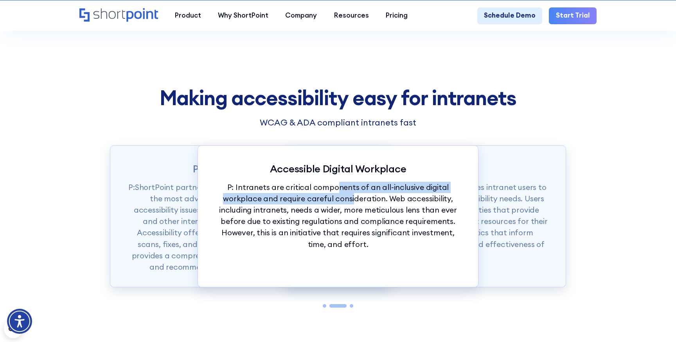
drag, startPoint x: 336, startPoint y: 188, endPoint x: 352, endPoint y: 201, distance: 21.1
click at [352, 201] on p "P: Intranets are critical components of an all-inclusive digital workplace and …" at bounding box center [338, 216] width 246 height 68
click at [352, 200] on p "P: Intranets are critical components of an all-inclusive digital workplace and …" at bounding box center [338, 216] width 246 height 68
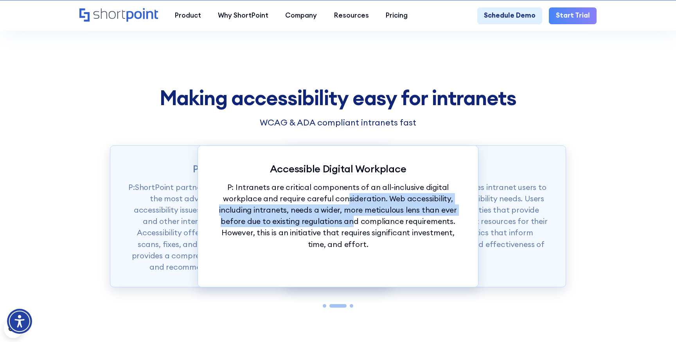
drag, startPoint x: 352, startPoint y: 224, endPoint x: 346, endPoint y: 184, distance: 40.7
click at [348, 193] on p "P: Intranets are critical components of an all-inclusive digital workplace and …" at bounding box center [338, 216] width 246 height 68
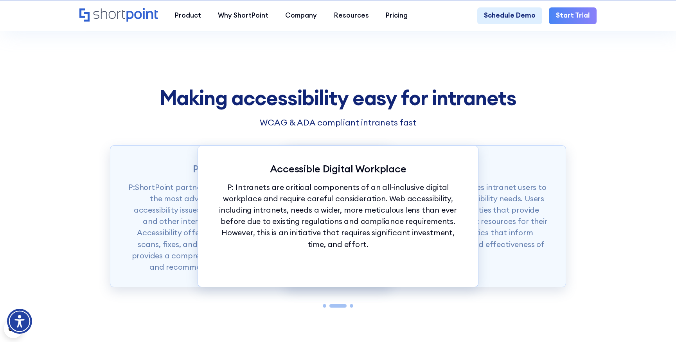
click at [346, 184] on p "P: Intranets are critical components of an all-inclusive digital workplace and …" at bounding box center [338, 216] width 246 height 68
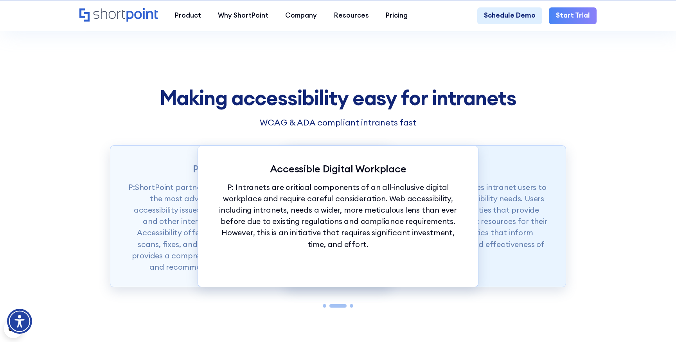
click at [501, 192] on p "P: The solution comes with a widget that engages intranet users to customize si…" at bounding box center [426, 222] width 246 height 80
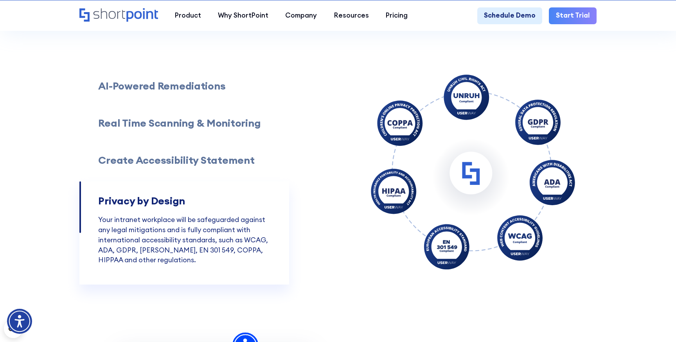
scroll to position [1495, 0]
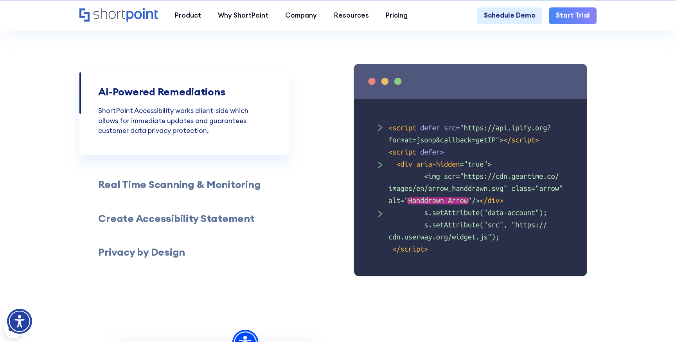
click at [211, 186] on h3 "Real Time Scanning & Monitoring" at bounding box center [179, 185] width 162 height 12
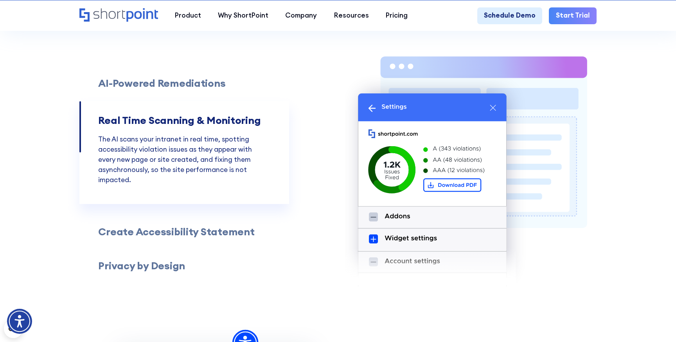
click at [216, 231] on h3 "Create Accessibility Statement" at bounding box center [176, 232] width 156 height 12
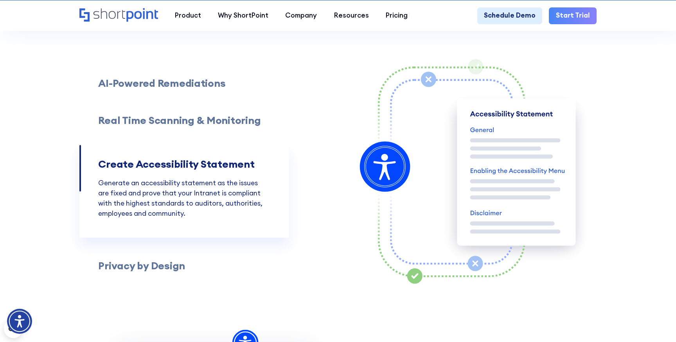
click at [178, 258] on div "AI-Powered Remediations Real Time Scanning & Monitoring Create Accessibility St…" at bounding box center [205, 175] width 252 height 222
click at [168, 264] on h3 "Privacy by Design" at bounding box center [141, 266] width 87 height 12
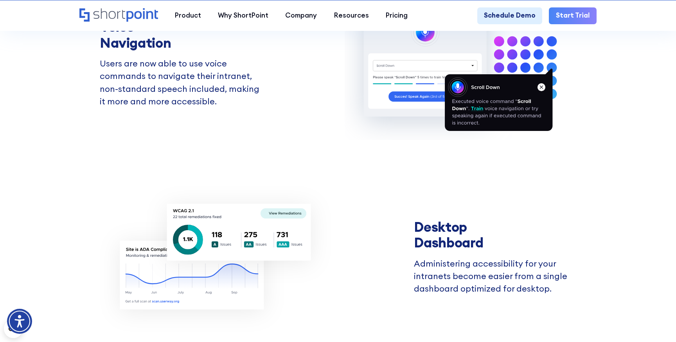
scroll to position [2036, 0]
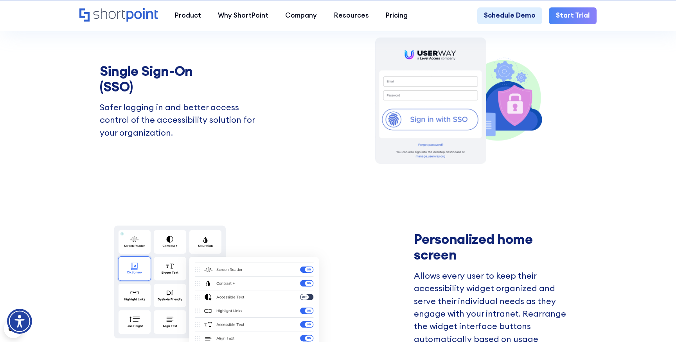
click at [289, 131] on div "Single Sign-On (SSO) Safer logging in and better access control of the accessib…" at bounding box center [338, 100] width 476 height 153
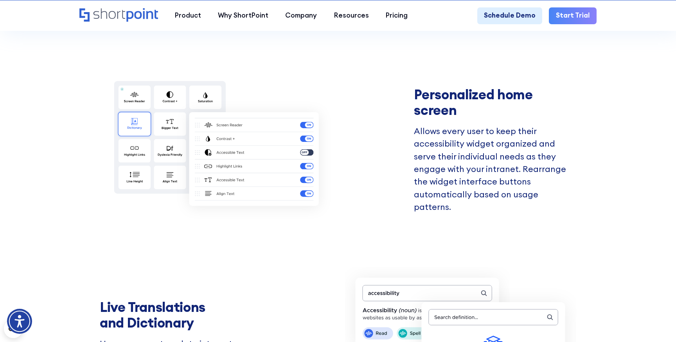
scroll to position [2520, 0]
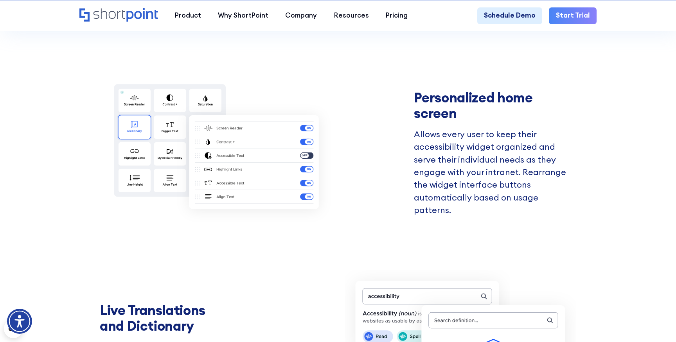
click at [290, 115] on img at bounding box center [215, 153] width 231 height 153
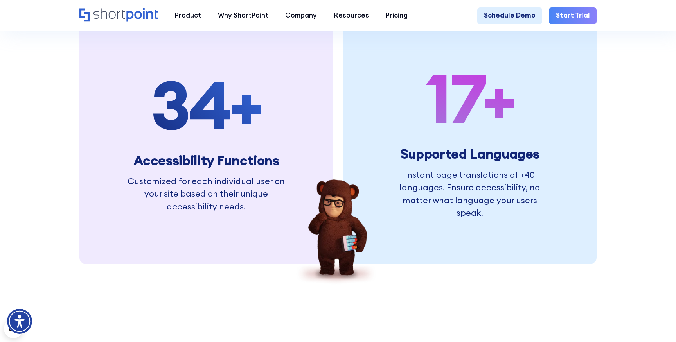
scroll to position [3138, 0]
